Goal: Find specific page/section: Find specific page/section

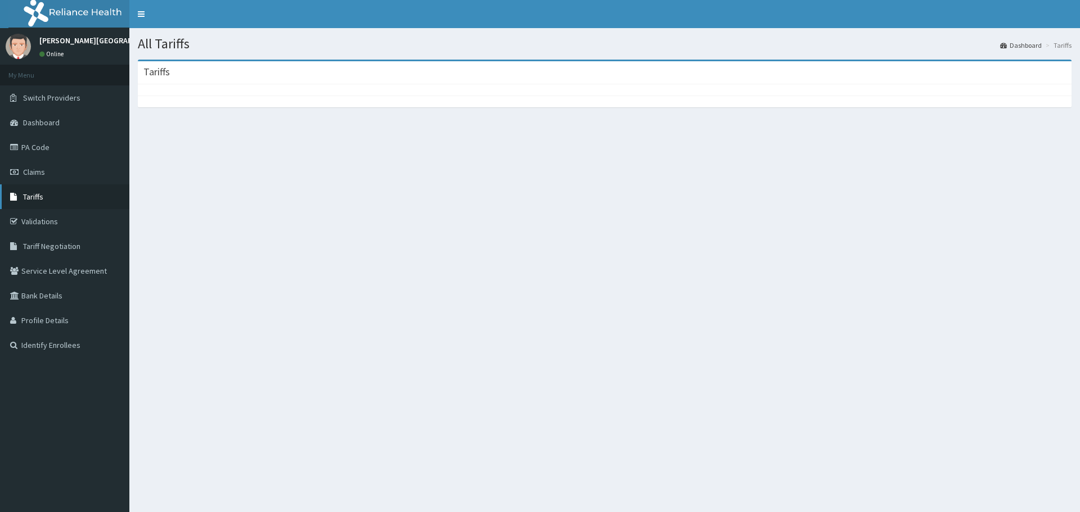
click at [37, 194] on span "Tariffs" at bounding box center [33, 197] width 20 height 10
click at [39, 198] on span "Tariffs" at bounding box center [33, 197] width 20 height 10
click at [43, 195] on link "Tariffs" at bounding box center [64, 196] width 129 height 25
click at [42, 201] on span "Tariffs" at bounding box center [33, 197] width 20 height 10
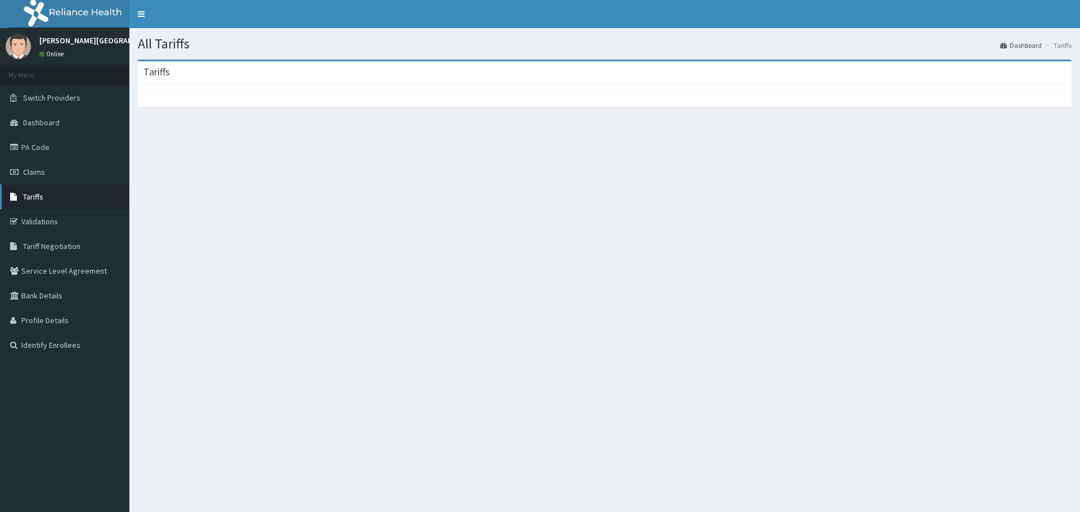
click at [39, 199] on span "Tariffs" at bounding box center [33, 197] width 20 height 10
click at [35, 192] on span "Tariffs" at bounding box center [33, 197] width 20 height 10
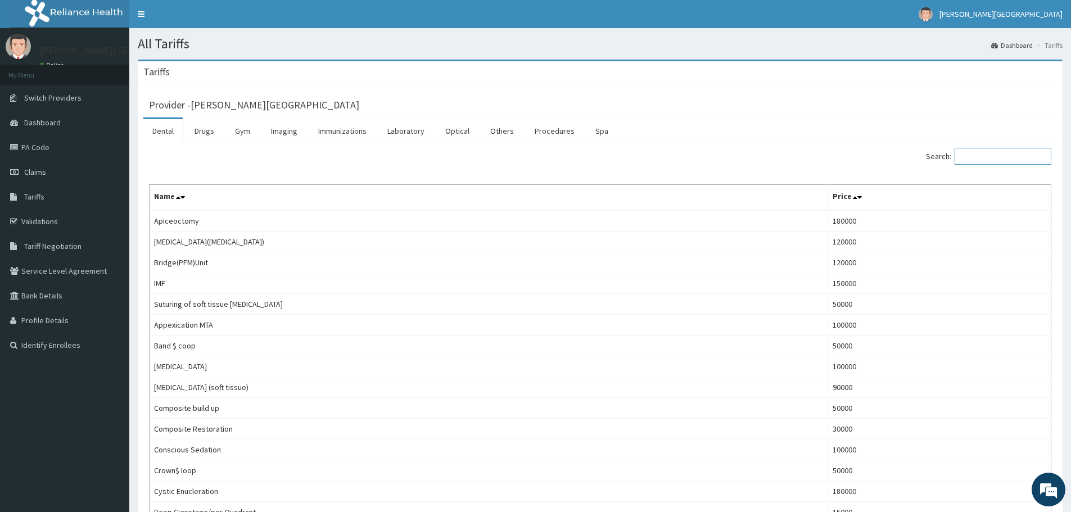
click at [986, 160] on input "Search:" at bounding box center [1003, 156] width 97 height 17
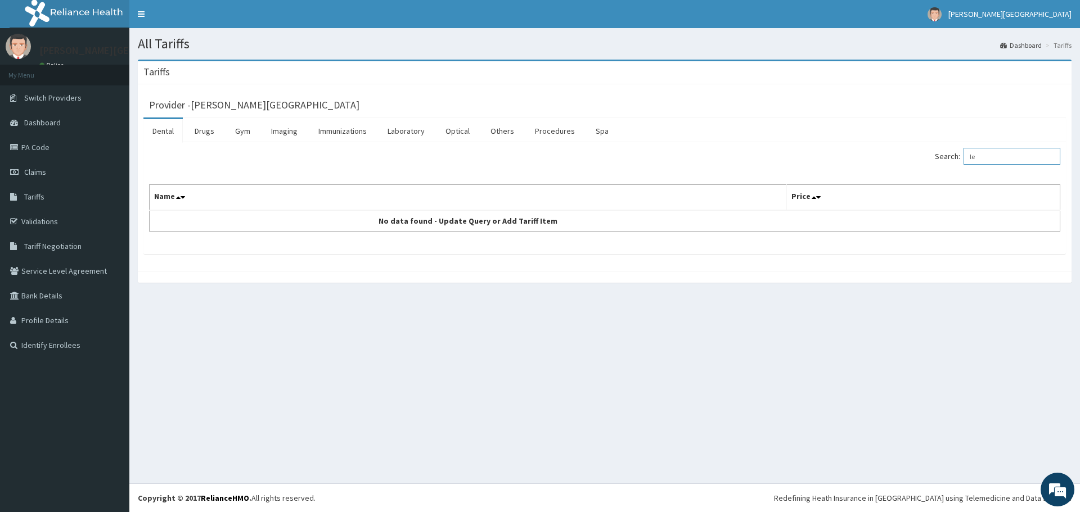
type input "l"
type input "glass"
click at [465, 130] on link "Optical" at bounding box center [457, 131] width 42 height 24
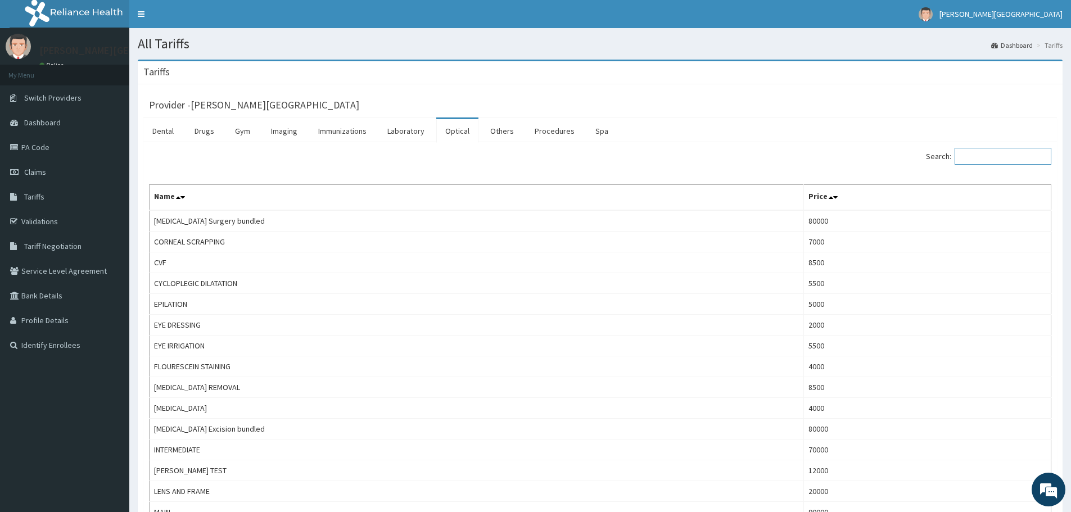
click at [1016, 156] on input "Search:" at bounding box center [1003, 156] width 97 height 17
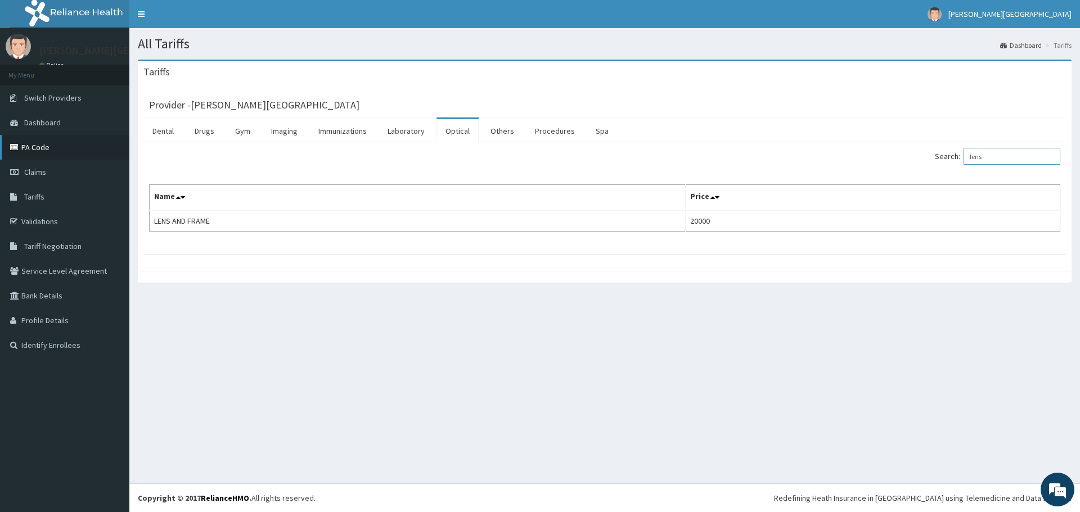
type input "lens"
click at [51, 148] on link "PA Code" at bounding box center [64, 147] width 129 height 25
